Goal: Information Seeking & Learning: Understand process/instructions

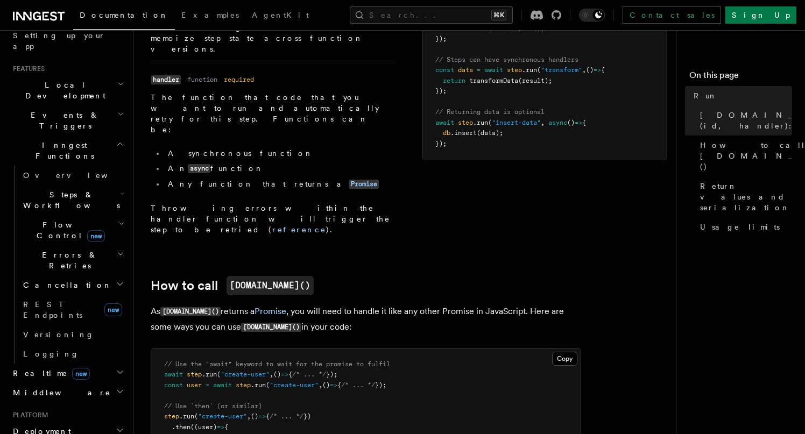
scroll to position [928, 0]
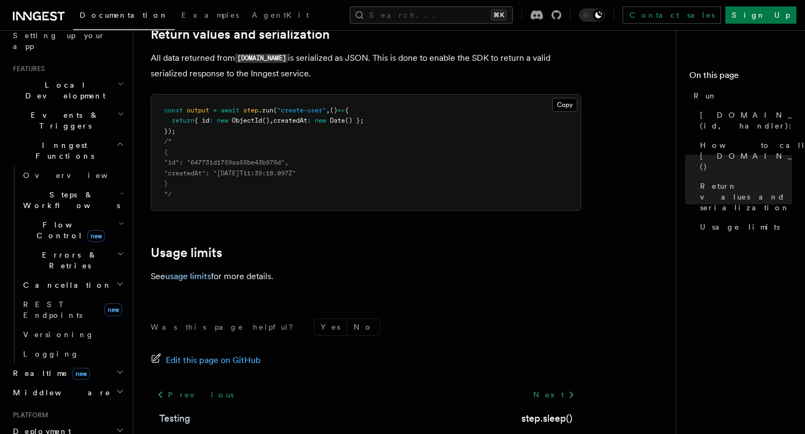
click at [175, 411] on link "Testing" at bounding box center [174, 418] width 31 height 15
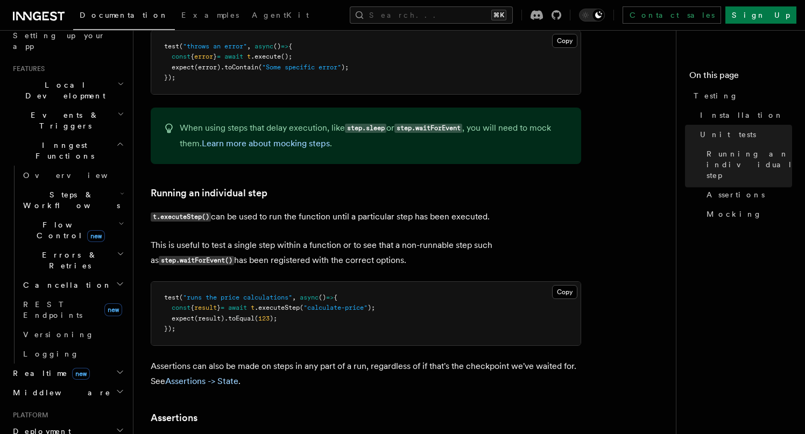
scroll to position [808, 0]
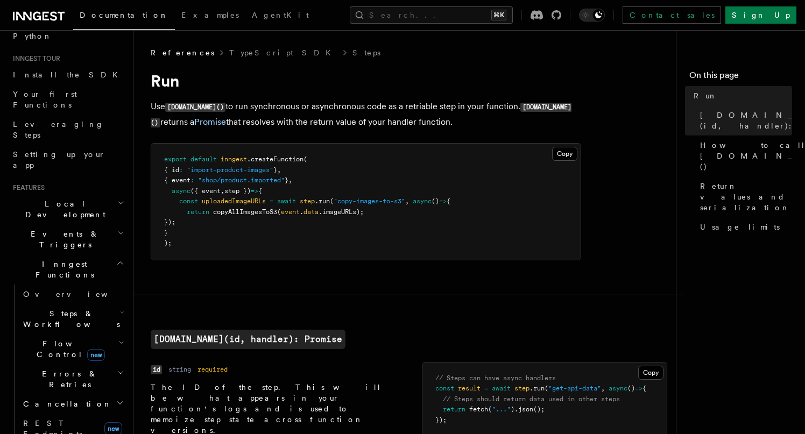
scroll to position [80, 0]
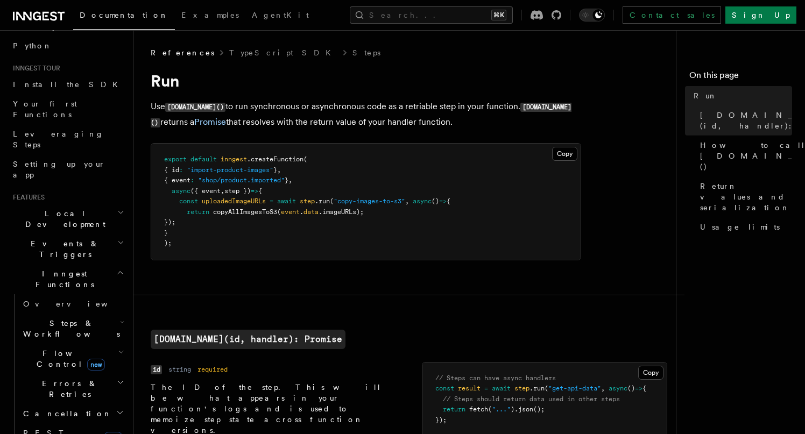
click at [75, 374] on h2 "Errors & Retries" at bounding box center [73, 389] width 108 height 30
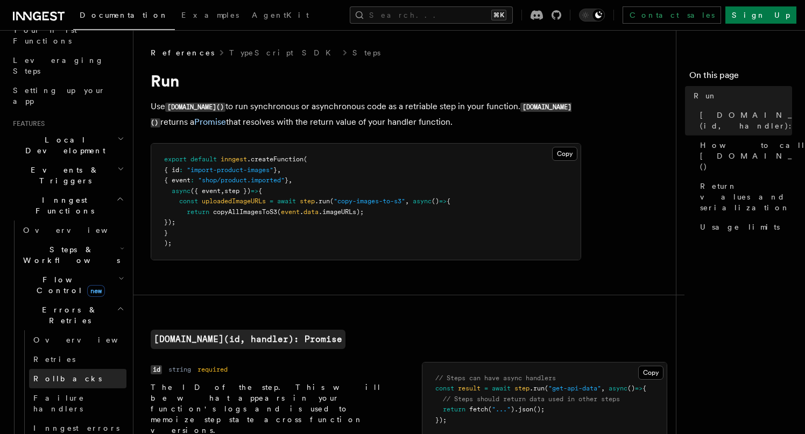
scroll to position [157, 0]
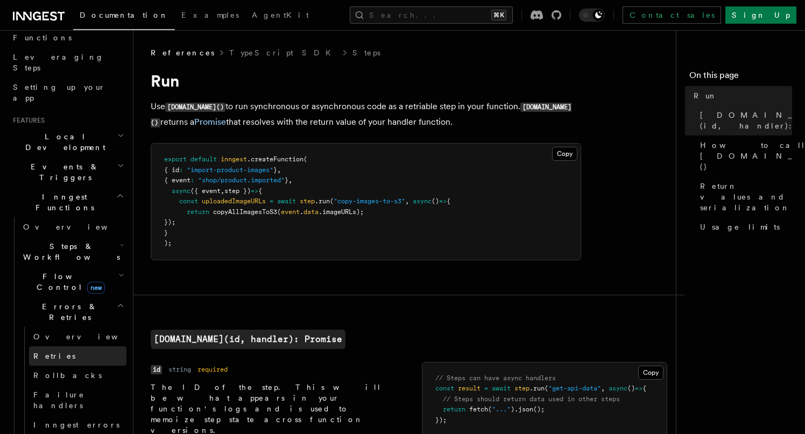
click at [56, 352] on span "Retries" at bounding box center [54, 356] width 42 height 9
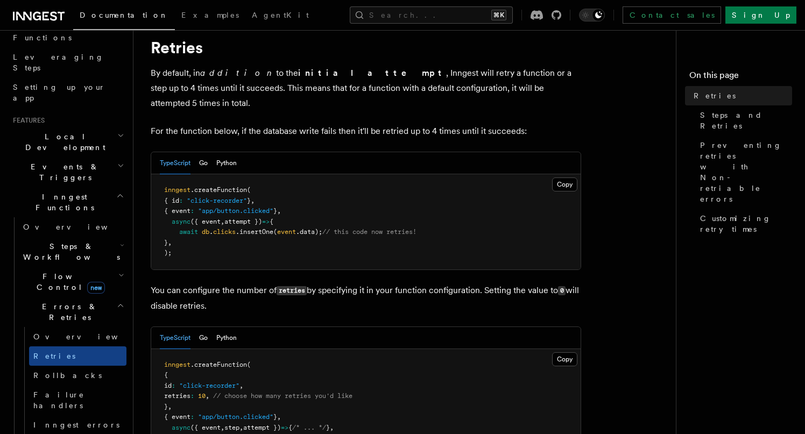
scroll to position [21, 0]
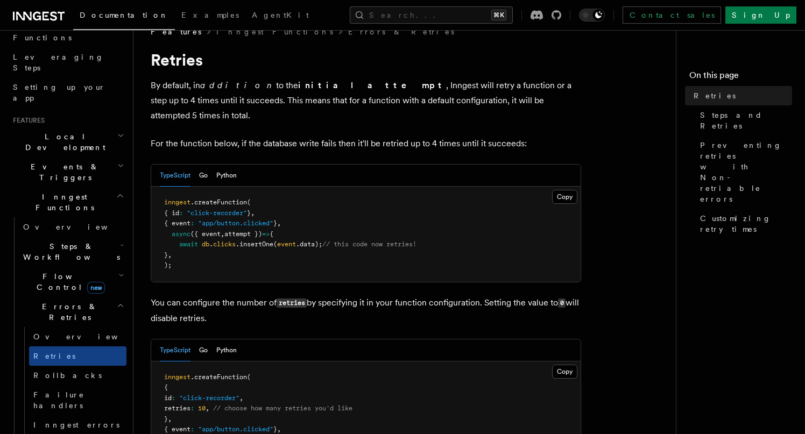
click at [418, 98] on p "By default, in addition to the initial attempt , Inngest will retry a function …" at bounding box center [366, 100] width 431 height 45
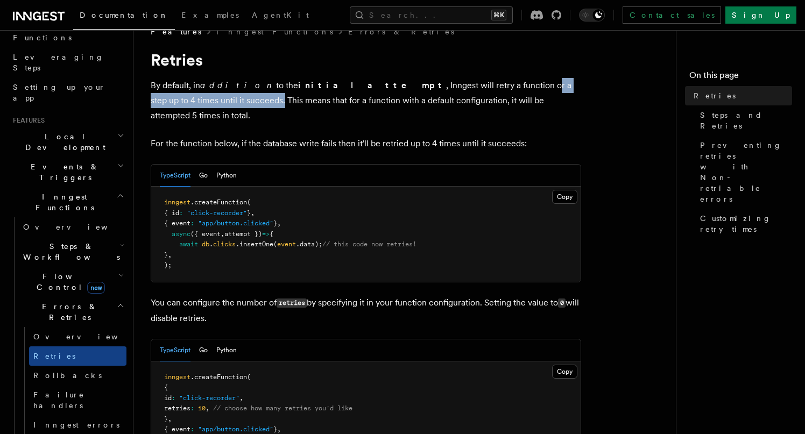
drag, startPoint x: 428, startPoint y: 88, endPoint x: 586, endPoint y: 88, distance: 158.2
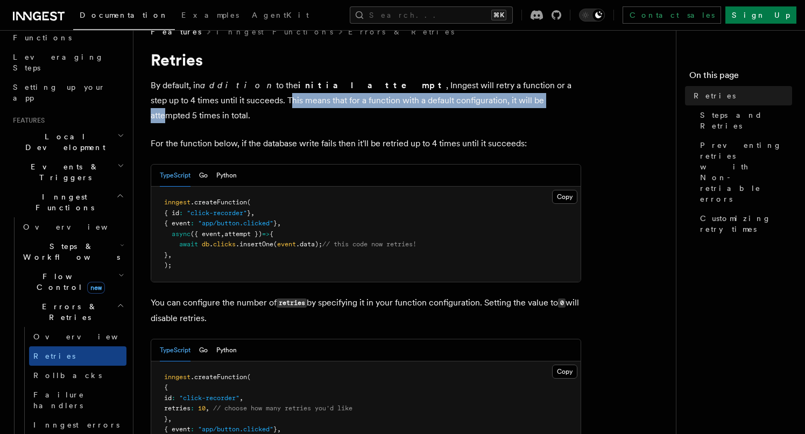
drag, startPoint x: 156, startPoint y: 103, endPoint x: 427, endPoint y: 103, distance: 271.8
click at [427, 103] on p "By default, in addition to the initial attempt , Inngest will retry a function …" at bounding box center [366, 100] width 431 height 45
drag, startPoint x: 531, startPoint y: 103, endPoint x: 184, endPoint y: 96, distance: 347.2
click at [184, 96] on p "By default, in addition to the initial attempt , Inngest will retry a function …" at bounding box center [366, 100] width 431 height 45
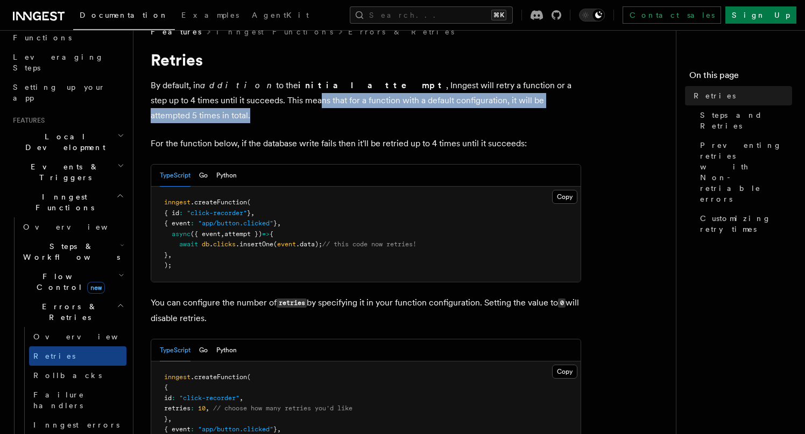
click at [184, 96] on p "By default, in addition to the initial attempt , Inngest will retry a function …" at bounding box center [366, 100] width 431 height 45
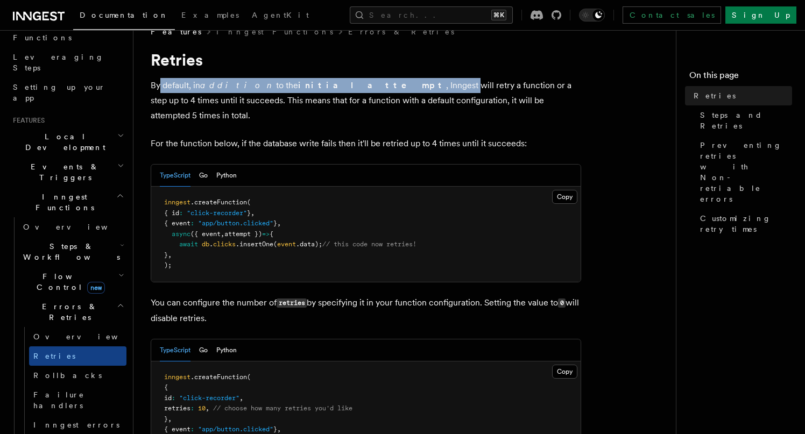
drag, startPoint x: 163, startPoint y: 90, endPoint x: 353, endPoint y: 92, distance: 190.0
click at [353, 92] on p "By default, in addition to the initial attempt , Inngest will retry a function …" at bounding box center [366, 100] width 431 height 45
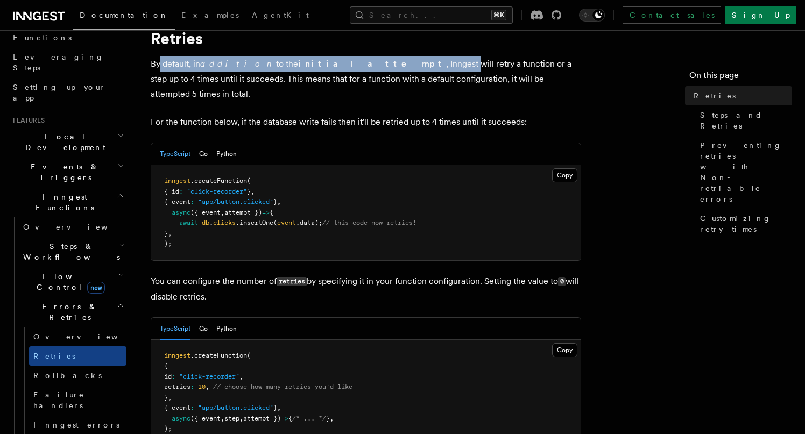
scroll to position [48, 0]
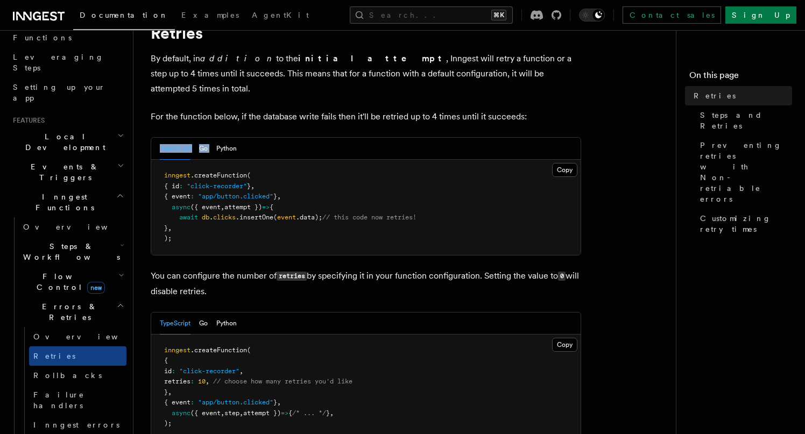
drag, startPoint x: 181, startPoint y: 111, endPoint x: 445, endPoint y: 116, distance: 263.8
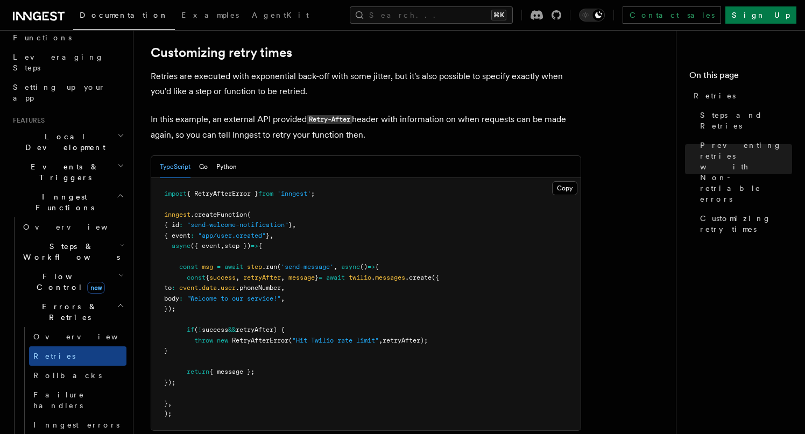
scroll to position [1412, 0]
click at [273, 322] on pre "import { RetryAfterError } from 'inngest' ; inngest .createFunction ( { id : "s…" at bounding box center [366, 304] width 430 height 252
click at [272, 338] on pre "import { RetryAfterError } from 'inngest' ; inngest .createFunction ( { id : "s…" at bounding box center [366, 304] width 430 height 252
click at [272, 332] on pre "import { RetryAfterError } from 'inngest' ; inngest .createFunction ( { id : "s…" at bounding box center [366, 304] width 430 height 252
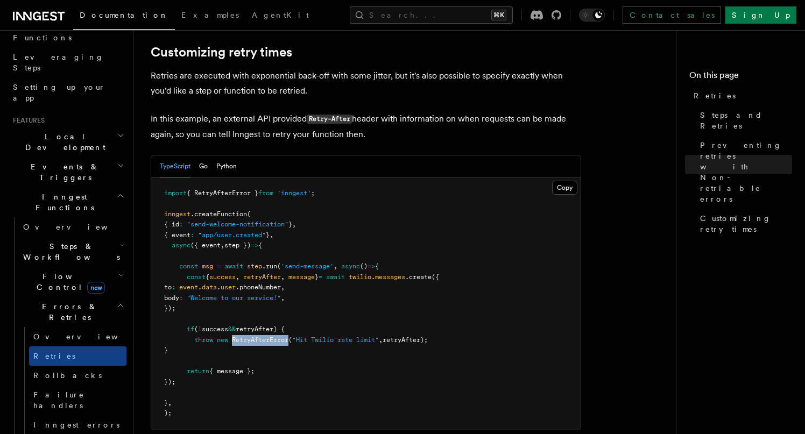
click at [272, 332] on pre "import { RetryAfterError } from 'inngest' ; inngest .createFunction ( { id : "s…" at bounding box center [366, 304] width 430 height 252
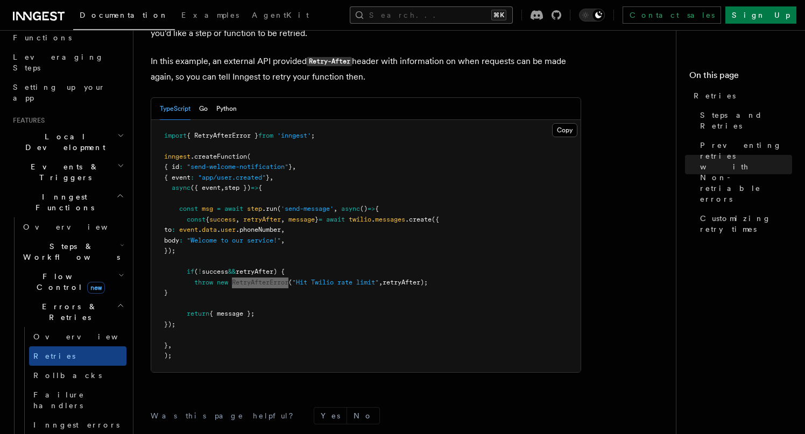
scroll to position [1483, 0]
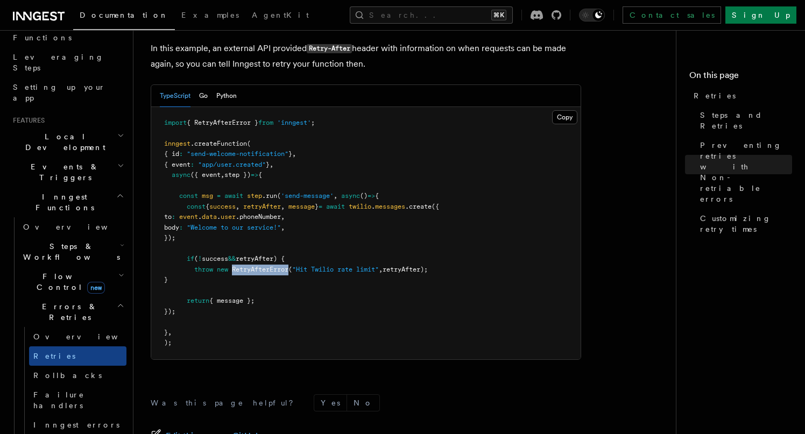
click at [273, 266] on span "RetryAfterError" at bounding box center [260, 270] width 57 height 8
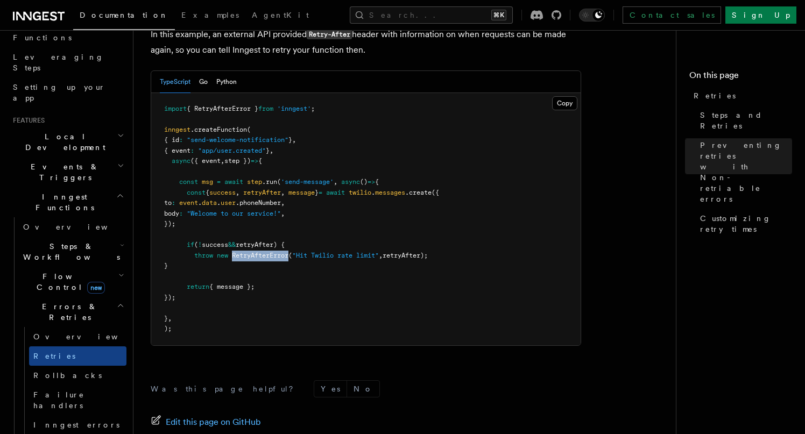
scroll to position [1609, 0]
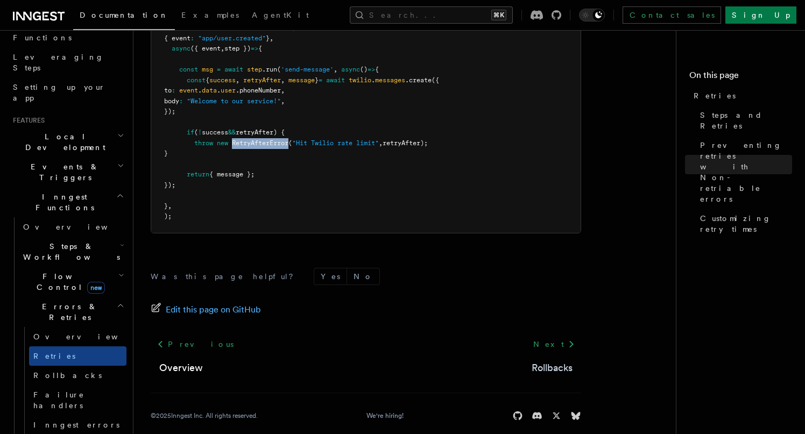
click at [553, 361] on link "Rollbacks" at bounding box center [552, 368] width 41 height 15
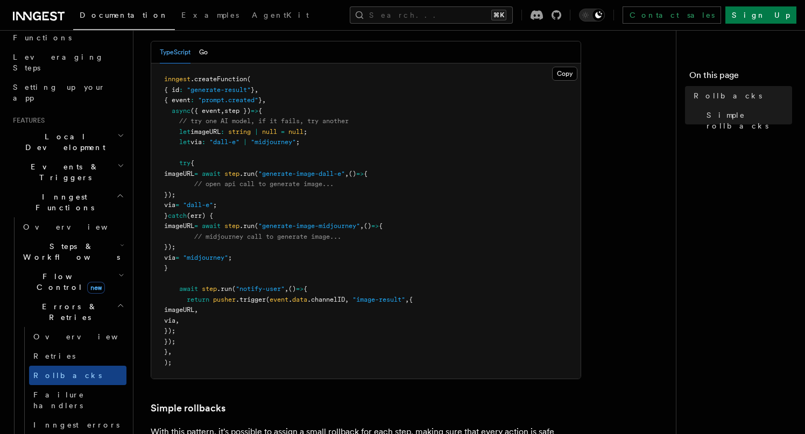
scroll to position [201, 0]
drag, startPoint x: 278, startPoint y: 265, endPoint x: 165, endPoint y: 152, distance: 160.2
click at [165, 152] on pre "inngest .createFunction ( { id : "generate-result" } , { event : "prompt.create…" at bounding box center [366, 222] width 430 height 315
click at [179, 161] on span at bounding box center [171, 165] width 15 height 8
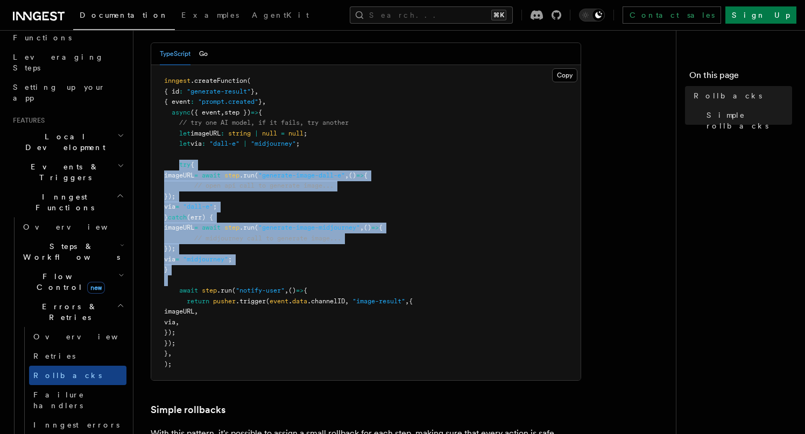
drag, startPoint x: 179, startPoint y: 161, endPoint x: 205, endPoint y: 280, distance: 121.3
click at [205, 280] on pre "inngest .createFunction ( { id : "generate-result" } , { event : "prompt.create…" at bounding box center [366, 222] width 430 height 315
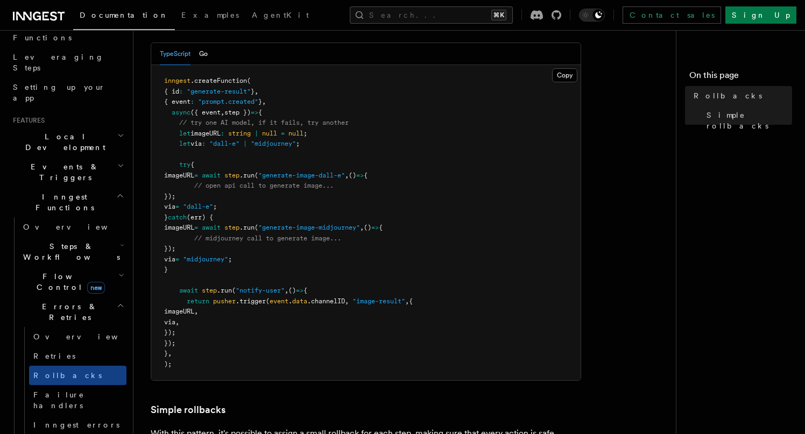
drag, startPoint x: 259, startPoint y: 336, endPoint x: 194, endPoint y: 189, distance: 160.7
click at [194, 189] on pre "inngest .createFunction ( { id : "generate-result" } , { event : "prompt.create…" at bounding box center [366, 222] width 430 height 315
click at [194, 189] on span at bounding box center [179, 186] width 30 height 8
drag, startPoint x: 193, startPoint y: 219, endPoint x: 230, endPoint y: 227, distance: 37.9
click at [230, 227] on code "inngest .createFunction ( { id : "generate-result" } , { event : "prompt.create…" at bounding box center [288, 222] width 249 height 291
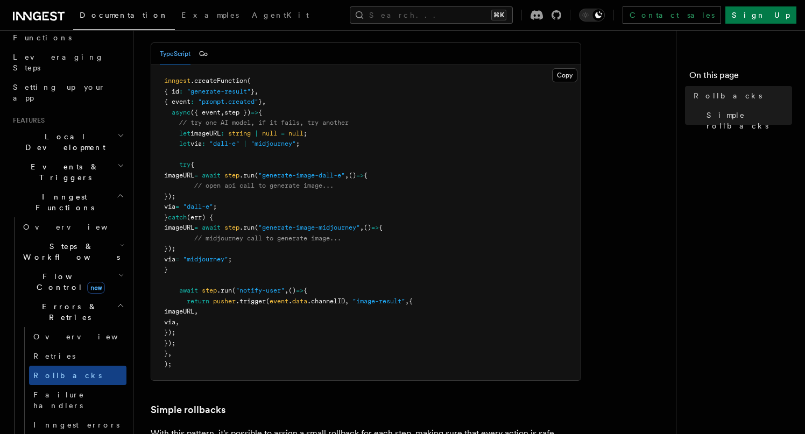
click at [221, 227] on span "await" at bounding box center [211, 228] width 19 height 8
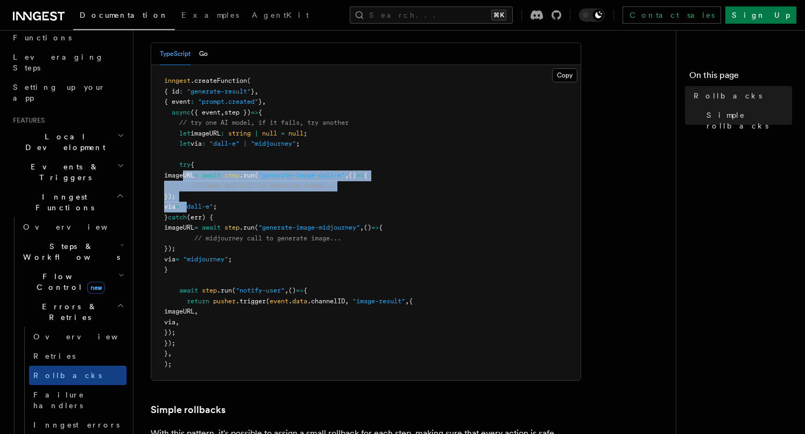
drag, startPoint x: 185, startPoint y: 172, endPoint x: 216, endPoint y: 202, distance: 43.4
click at [216, 202] on pre "inngest .createFunction ( { id : "generate-result" } , { event : "prompt.create…" at bounding box center [366, 222] width 430 height 315
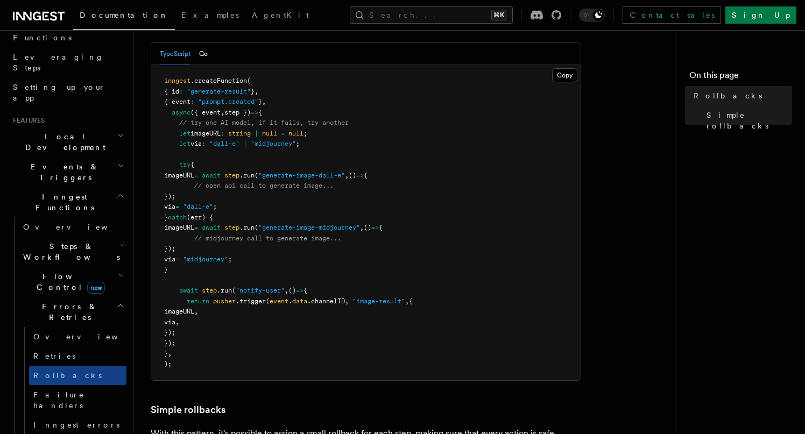
drag, startPoint x: 249, startPoint y: 214, endPoint x: 132, endPoint y: 174, distance: 123.4
click at [133, 174] on div "Search... Documentation Examples AgentKit Home Quick start Next.js Node.js Pyth…" at bounding box center [469, 389] width 672 height 1181
click at [202, 187] on span "// open api call to generate image..." at bounding box center [263, 186] width 139 height 8
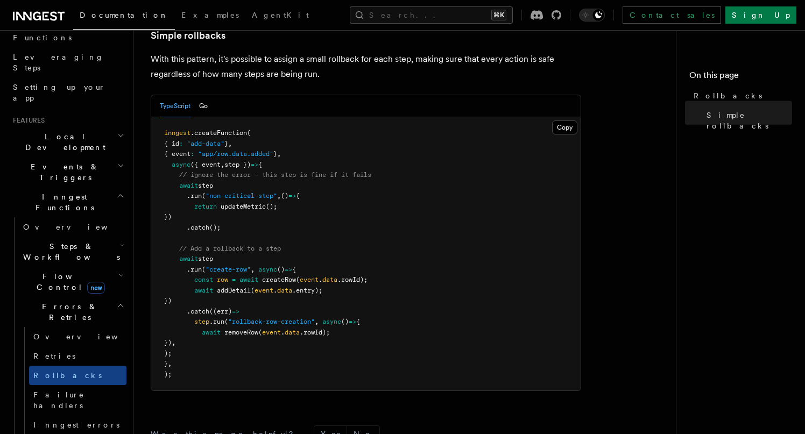
scroll to position [575, 0]
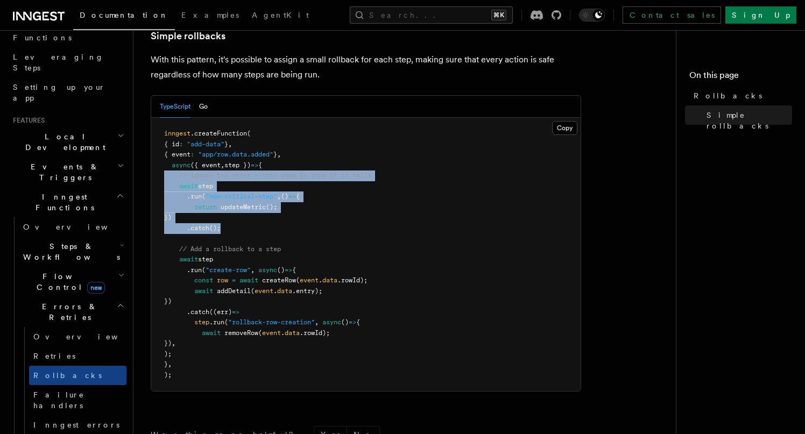
drag, startPoint x: 234, startPoint y: 228, endPoint x: 162, endPoint y: 180, distance: 86.6
click at [162, 180] on pre "inngest .createFunction ( { id : "add-data" } , { event : "app/row.data.added" …" at bounding box center [366, 254] width 430 height 273
click at [211, 203] on pre "inngest .createFunction ( { id : "add-data" } , { event : "app/row.data.added" …" at bounding box center [366, 254] width 430 height 273
drag, startPoint x: 233, startPoint y: 236, endPoint x: 165, endPoint y: 161, distance: 101.0
click at [165, 161] on pre "inngest .createFunction ( { id : "add-data" } , { event : "app/row.data.added" …" at bounding box center [366, 254] width 430 height 273
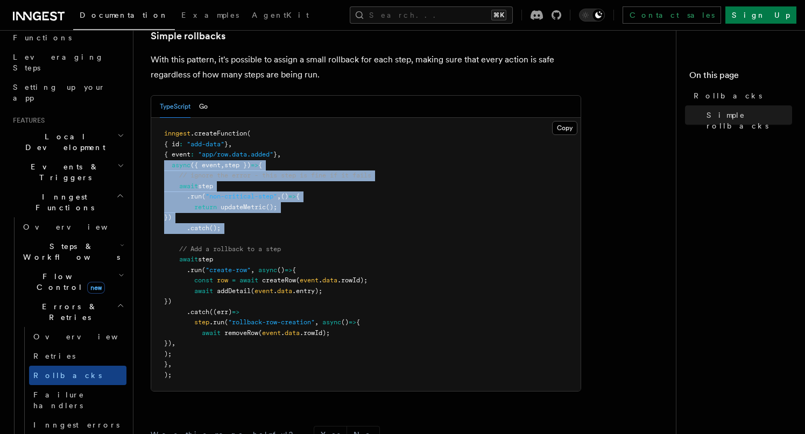
drag, startPoint x: 234, startPoint y: 350, endPoint x: 149, endPoint y: 213, distance: 161.7
click at [149, 213] on div "Features Inngest Functions Errors & Retries Rollbacks Unlike an error being thr…" at bounding box center [426, 15] width 586 height 1181
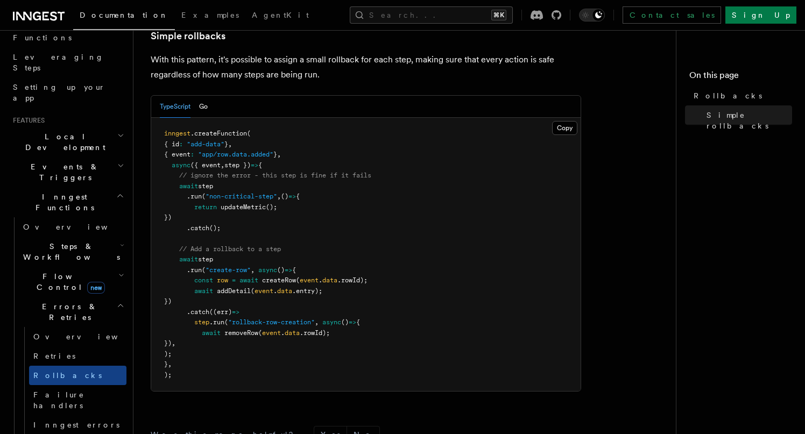
click at [280, 362] on pre "inngest .createFunction ( { id : "add-data" } , { event : "app/row.data.added" …" at bounding box center [366, 254] width 430 height 273
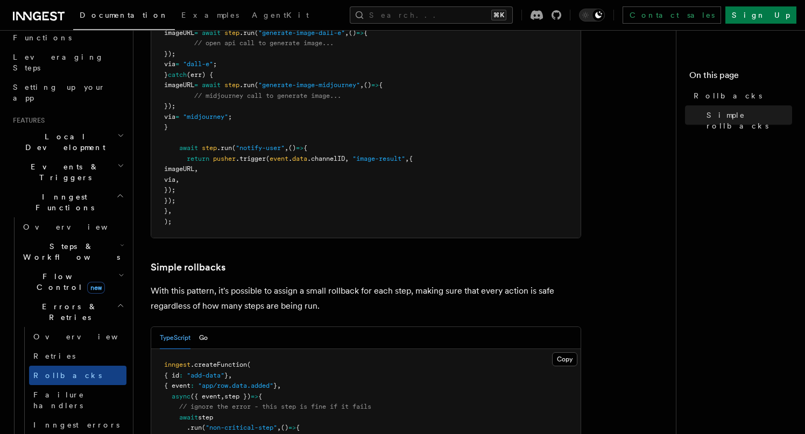
scroll to position [241, 0]
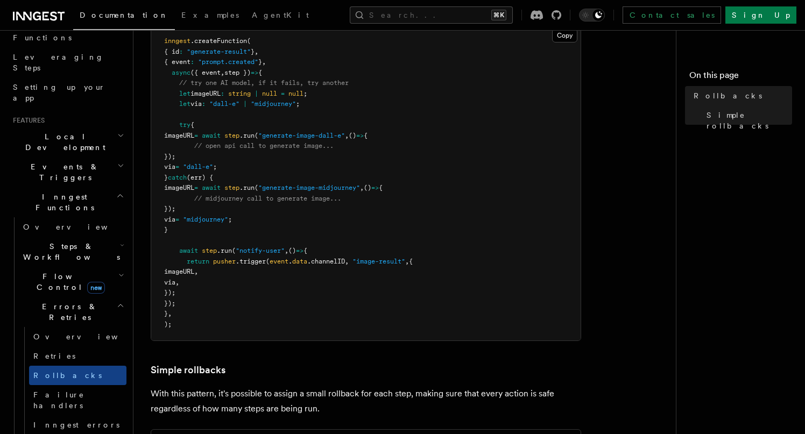
click at [255, 136] on span ".run" at bounding box center [247, 136] width 15 height 8
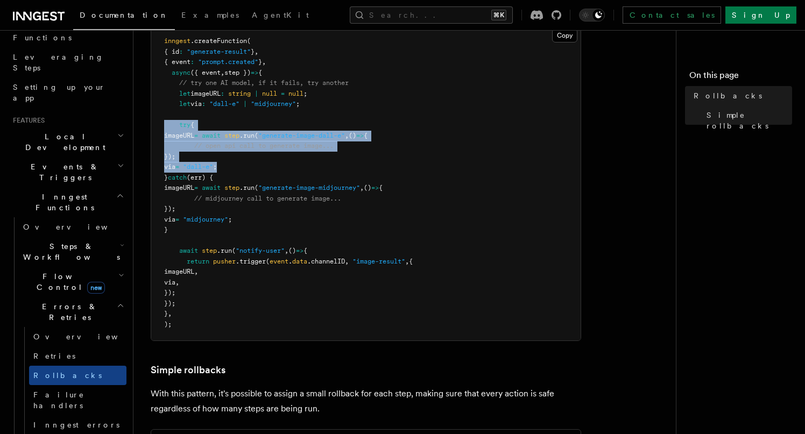
drag, startPoint x: 252, startPoint y: 168, endPoint x: 136, endPoint y: 128, distance: 123.2
click at [136, 128] on div "Features Inngest Functions Errors & Retries Rollbacks Unlike an error being thr…" at bounding box center [426, 349] width 586 height 1181
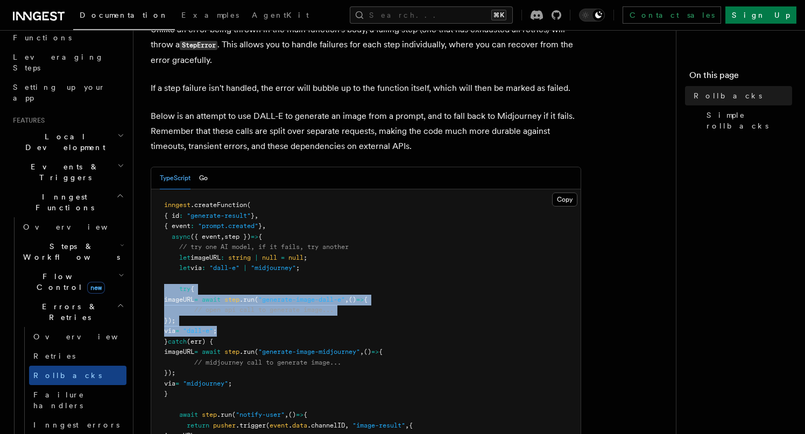
scroll to position [78, 0]
